Goal: Communication & Community: Connect with others

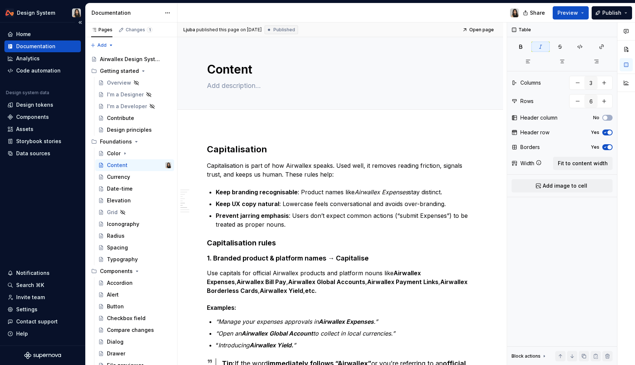
scroll to position [758, 0]
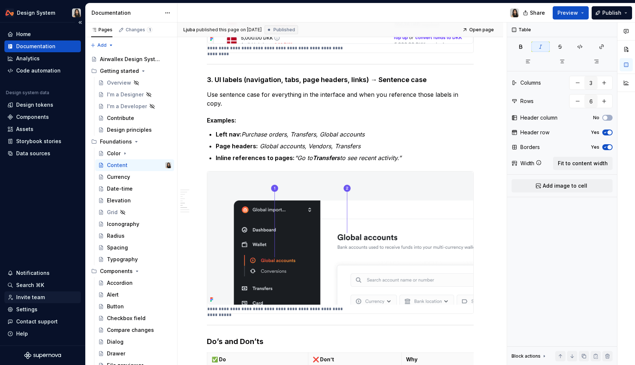
type textarea "*"
click at [37, 297] on div "Invite team" at bounding box center [30, 296] width 29 height 7
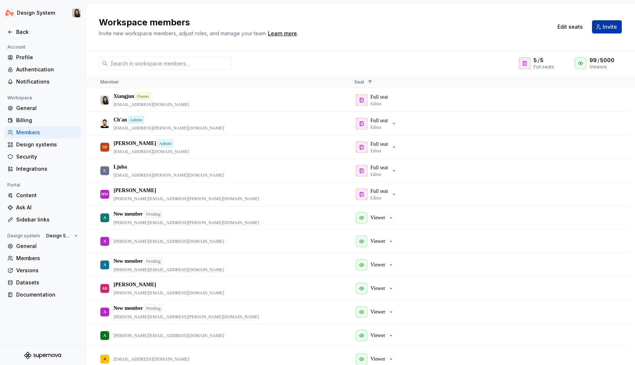
click at [600, 24] on button "Invite" at bounding box center [607, 26] width 30 height 13
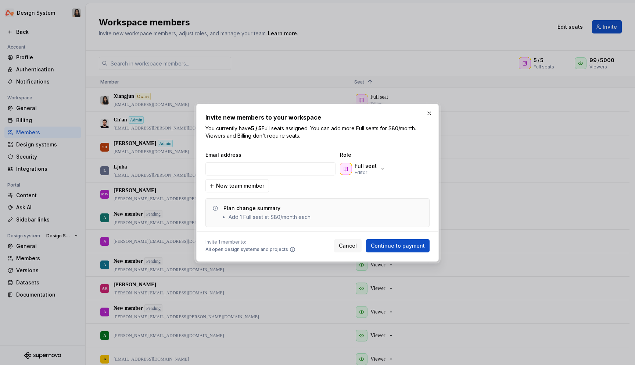
type input "[EMAIL_ADDRESS][DOMAIN_NAME]"
click at [395, 170] on div "Full seat Editor" at bounding box center [376, 168] width 74 height 15
click at [374, 169] on div "Full seat Editor" at bounding box center [366, 168] width 22 height 13
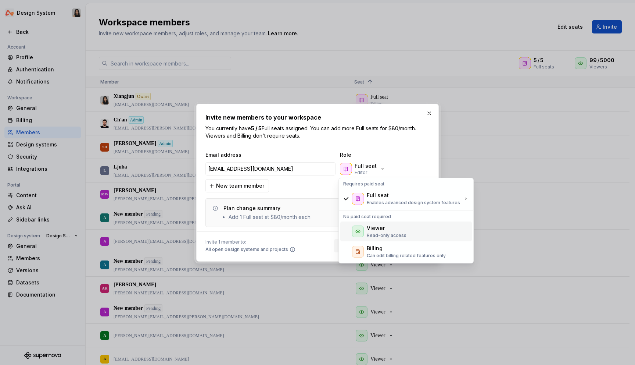
click at [380, 228] on div "Viewer" at bounding box center [376, 227] width 18 height 7
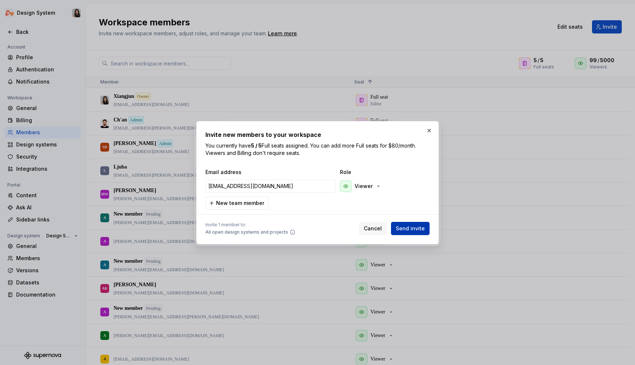
click at [412, 227] on span "Send invite" at bounding box center [410, 228] width 29 height 7
